Goal: Task Accomplishment & Management: Manage account settings

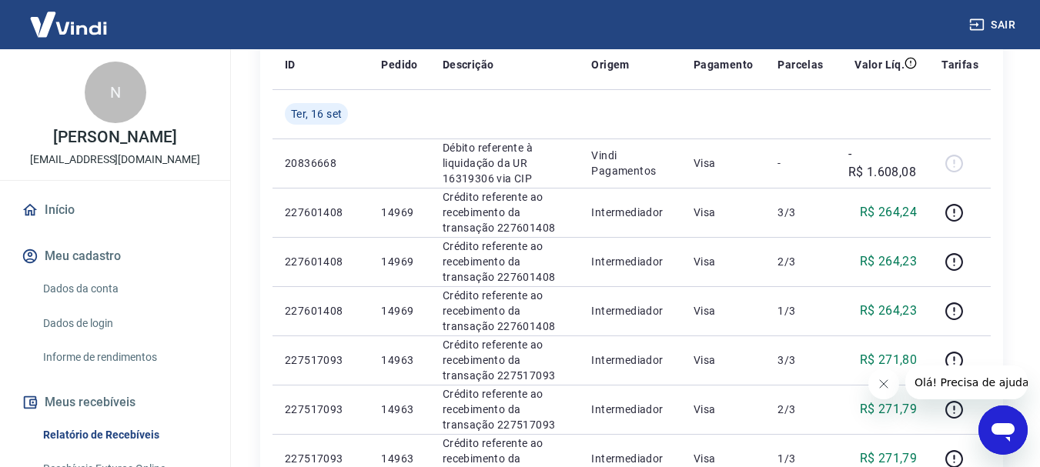
scroll to position [228, 0]
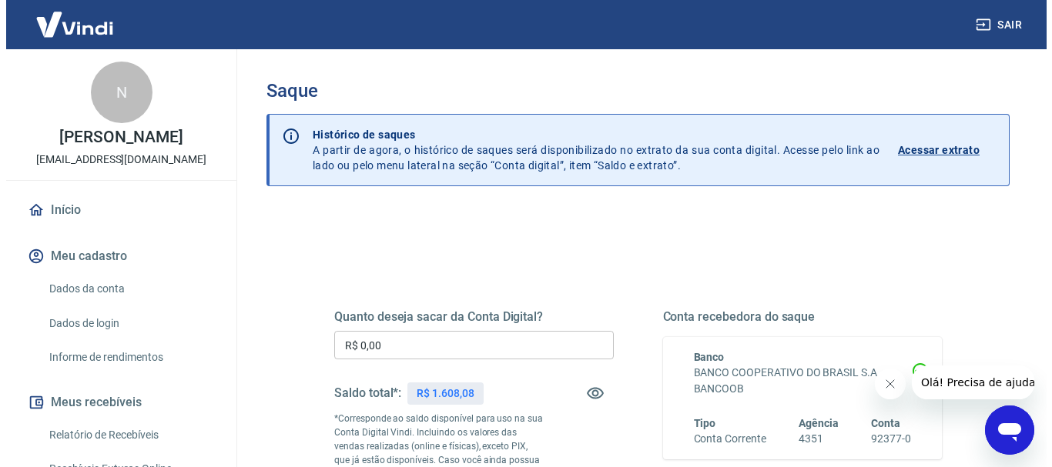
scroll to position [231, 0]
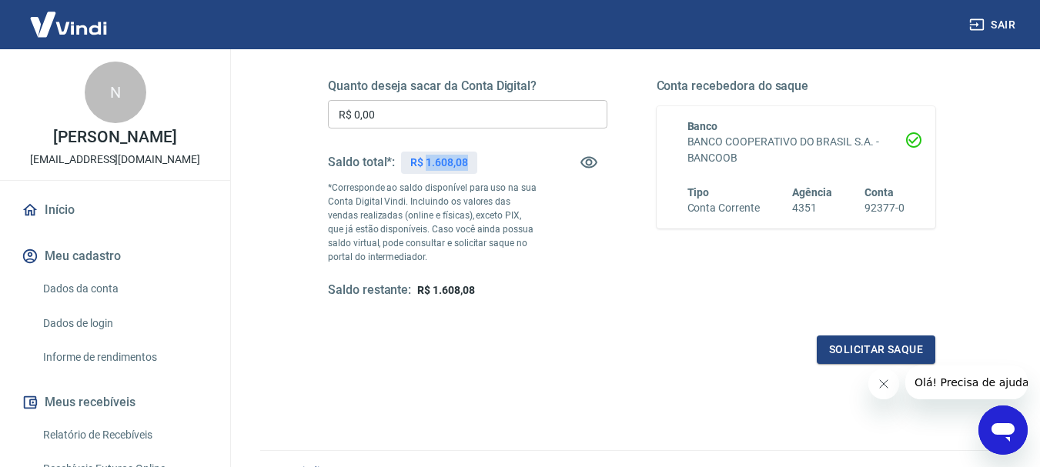
drag, startPoint x: 429, startPoint y: 161, endPoint x: 483, endPoint y: 158, distance: 54.7
click at [483, 158] on div "Saldo total*: R$ 1.608,08" at bounding box center [467, 162] width 279 height 37
copy p "1.608,08"
click at [441, 101] on input "R$ 0,00" at bounding box center [467, 114] width 279 height 28
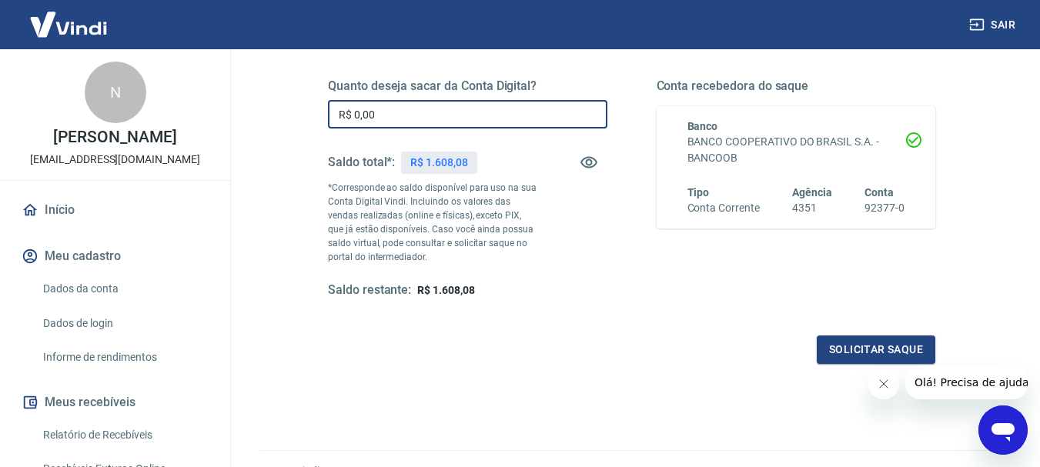
paste input "text"
click at [438, 113] on input "R$ 0,00" at bounding box center [467, 114] width 279 height 28
paste input "1.608,08"
type input "R$ 1.608,08"
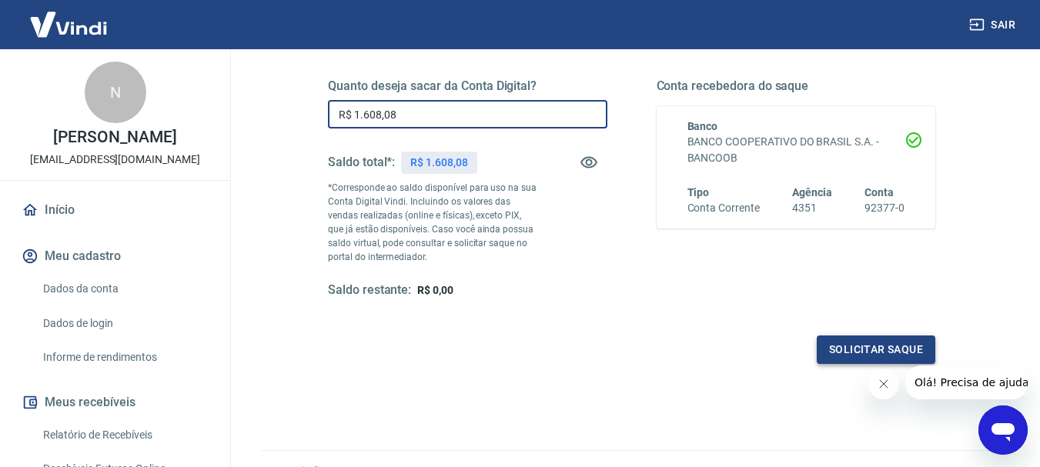
click at [868, 336] on button "Solicitar saque" at bounding box center [876, 350] width 119 height 28
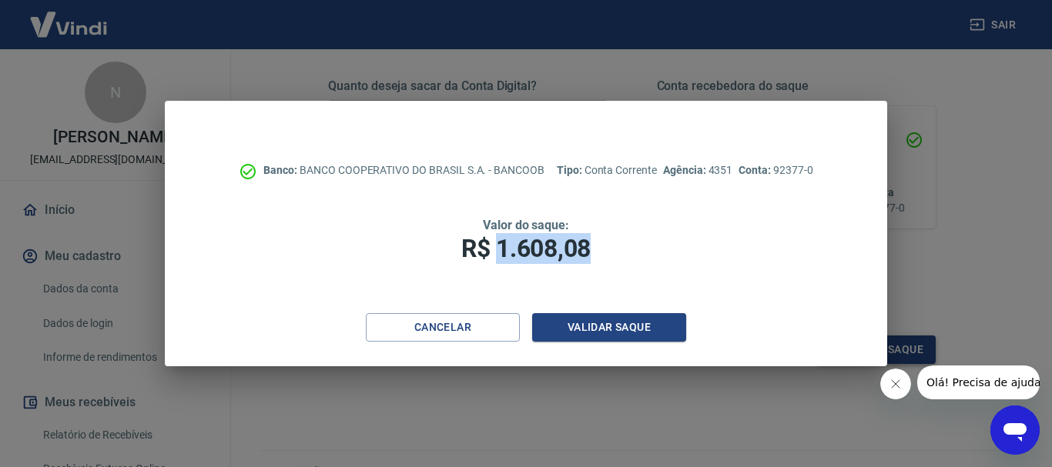
click at [868, 337] on div "Cancelar Validar saque" at bounding box center [525, 339] width 721 height 53
click at [610, 322] on button "Validar saque" at bounding box center [609, 327] width 154 height 28
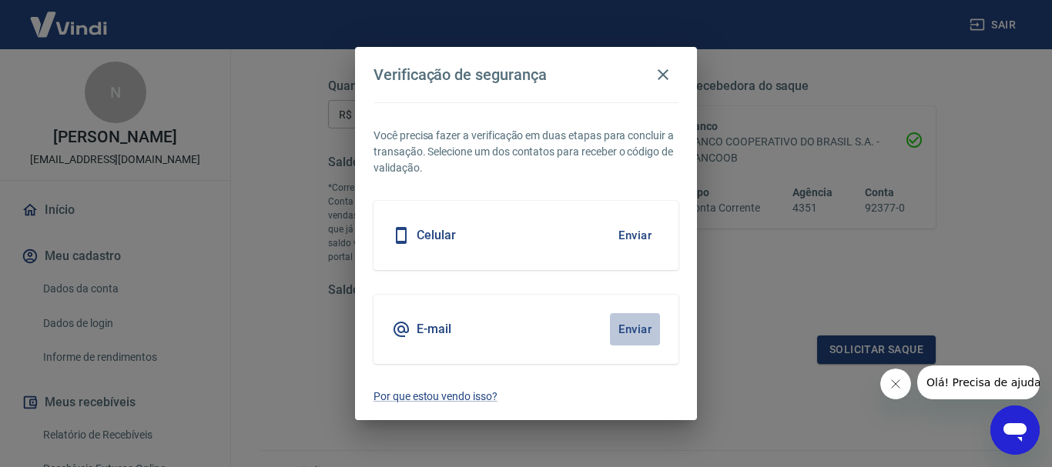
click at [624, 323] on button "Enviar" at bounding box center [635, 329] width 50 height 32
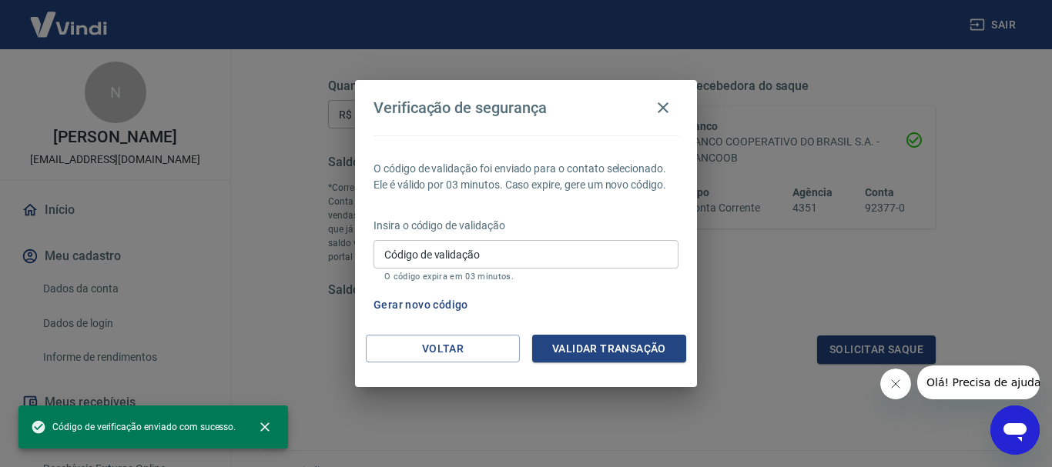
click at [517, 260] on input "Código de validação" at bounding box center [525, 254] width 305 height 28
paste input "798646"
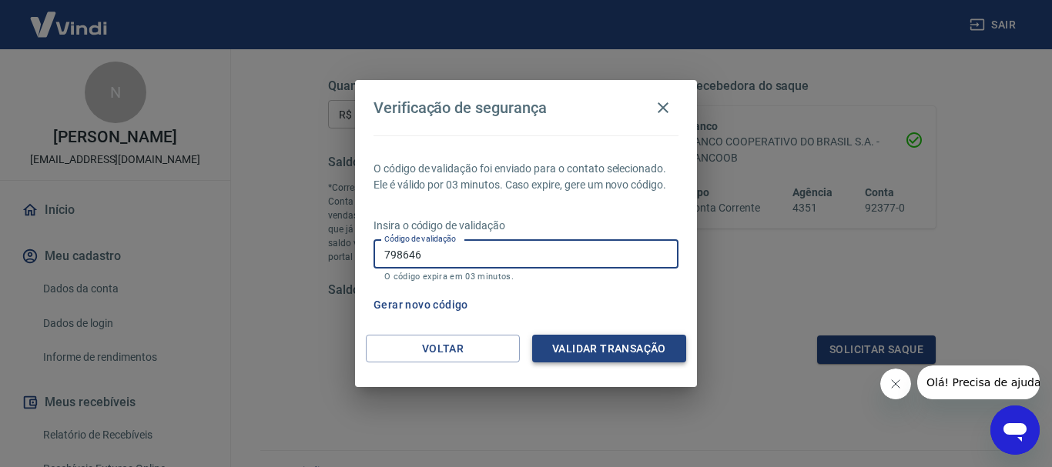
type input "798646"
click at [614, 353] on button "Validar transação" at bounding box center [609, 349] width 154 height 28
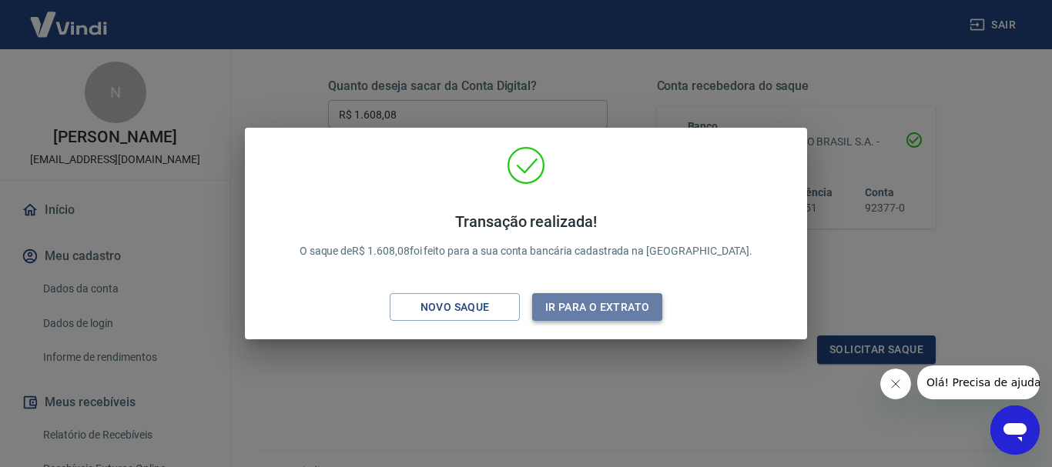
click at [584, 306] on button "Ir para o extrato" at bounding box center [597, 307] width 130 height 28
